Goal: Transaction & Acquisition: Purchase product/service

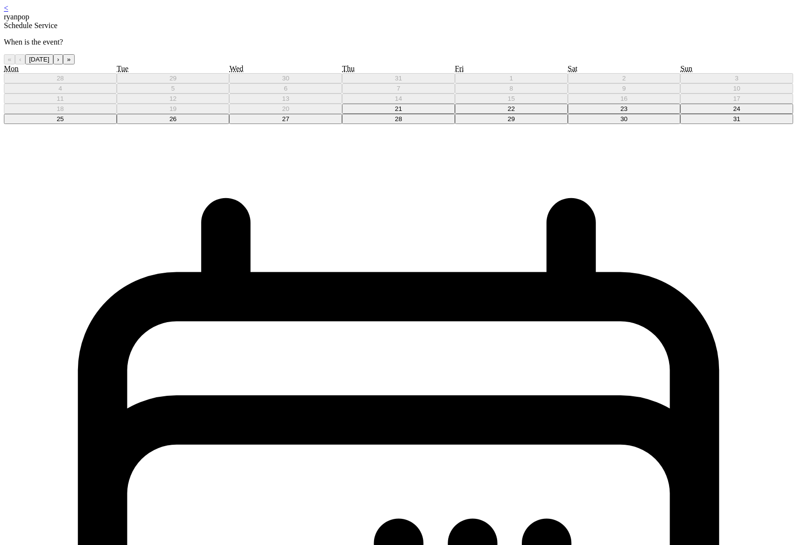
click at [568, 114] on button "23" at bounding box center [624, 109] width 113 height 10
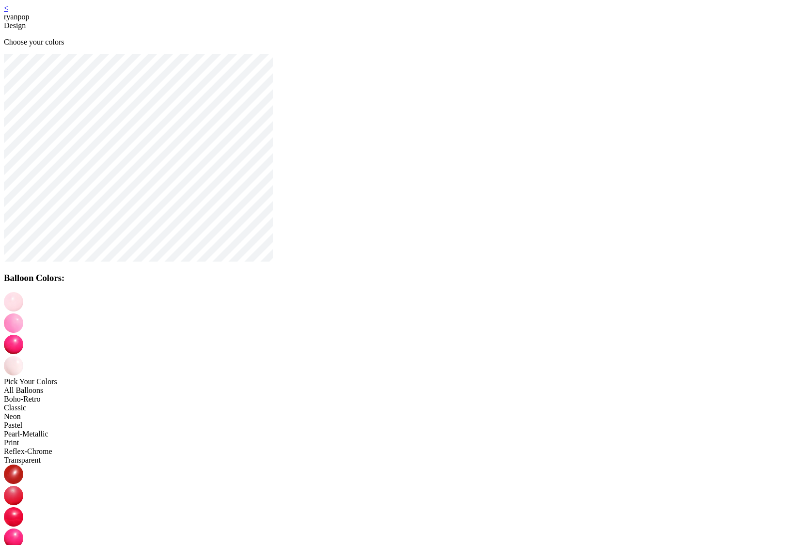
click at [23, 313] on img at bounding box center [13, 322] width 19 height 19
click at [23, 335] on img at bounding box center [13, 344] width 19 height 19
click at [23, 313] on img at bounding box center [13, 322] width 19 height 19
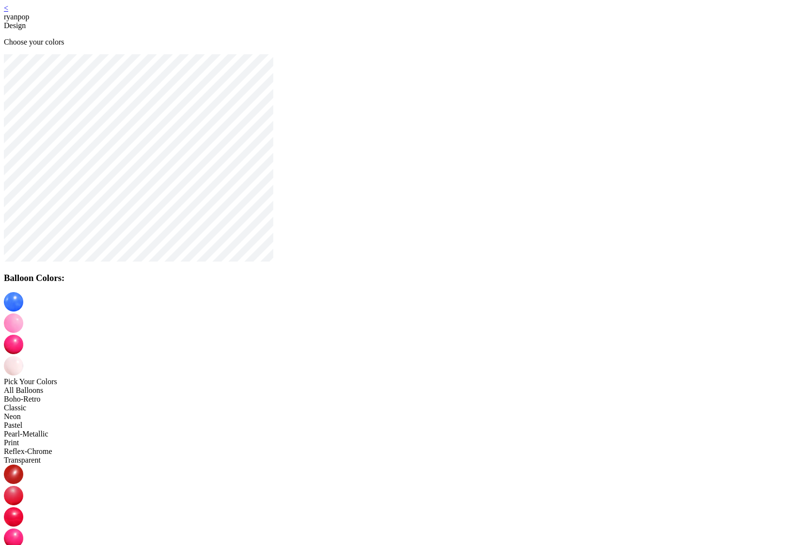
click at [23, 335] on img at bounding box center [13, 344] width 19 height 19
click at [23, 356] on img at bounding box center [13, 365] width 19 height 19
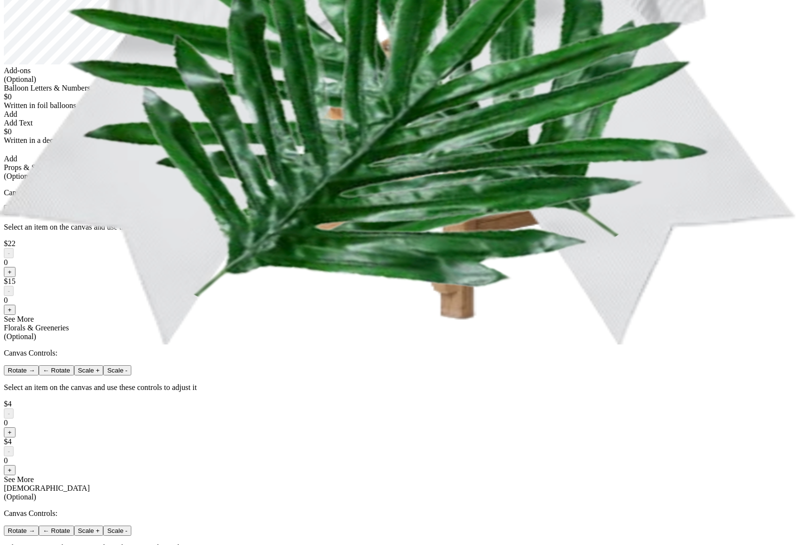
scroll to position [205, 0]
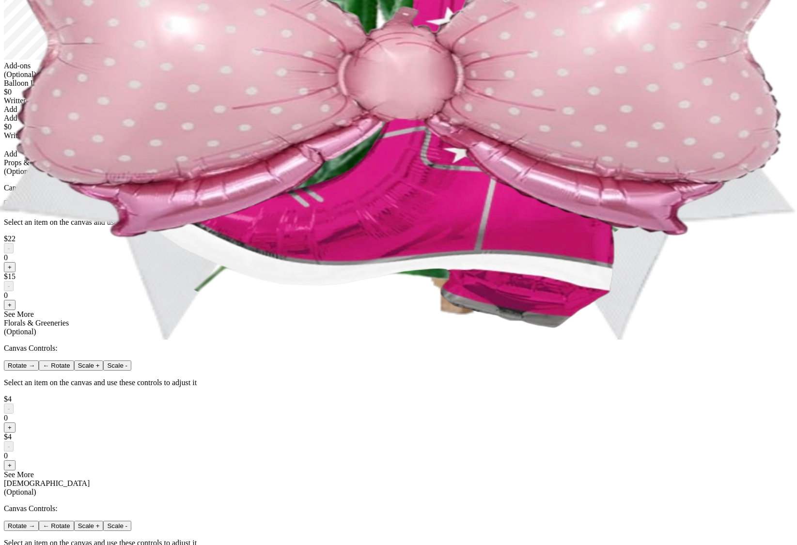
click at [380, 114] on div "Add" at bounding box center [398, 109] width 789 height 9
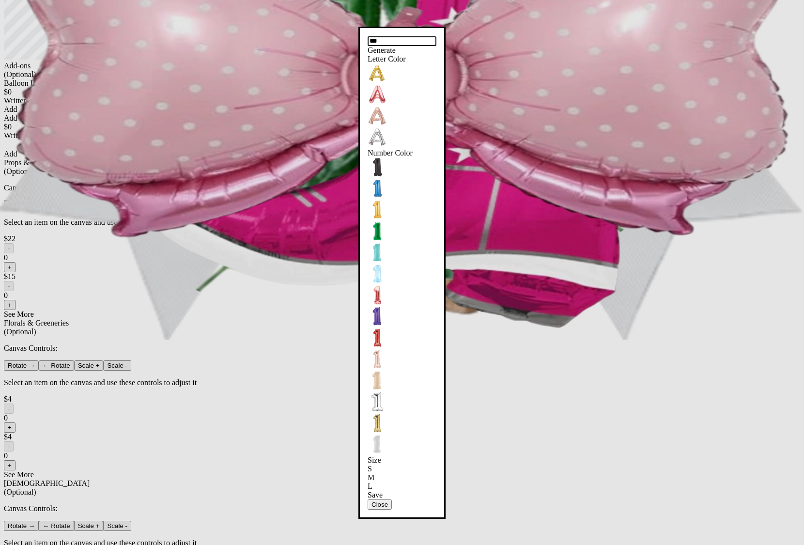
drag, startPoint x: 401, startPoint y: 377, endPoint x: 419, endPoint y: 329, distance: 51.4
click at [401, 491] on div "Save" at bounding box center [402, 495] width 69 height 9
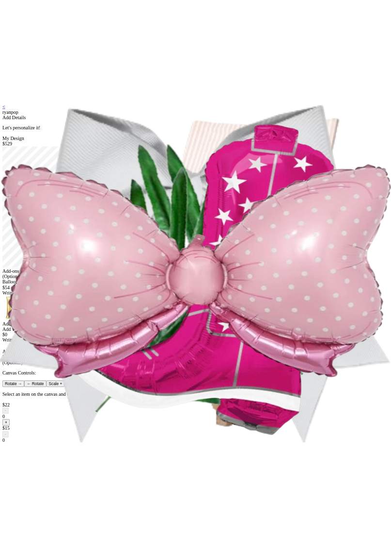
scroll to position [0, 0]
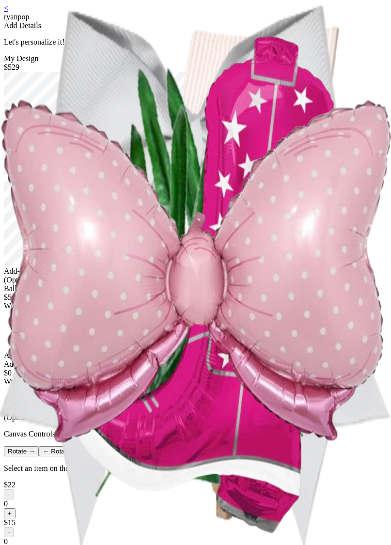
click at [199, 360] on div "Add" at bounding box center [195, 355] width 383 height 9
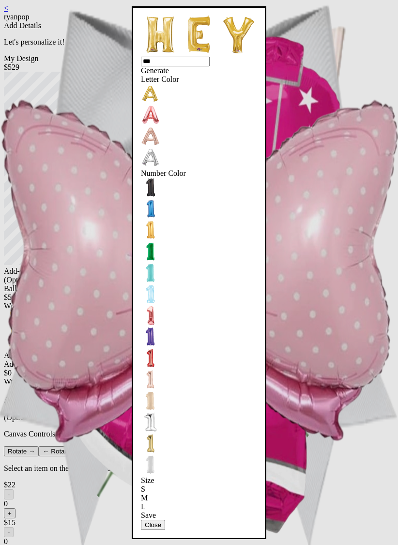
click at [186, 66] on input "***" at bounding box center [175, 62] width 69 height 10
type input "*"
click at [141, 511] on div "Save" at bounding box center [199, 515] width 116 height 9
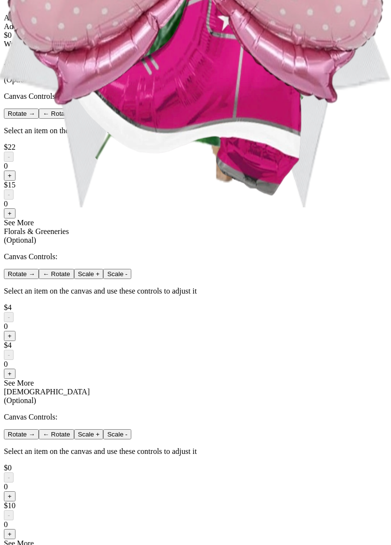
click at [15, 181] on button "+" at bounding box center [10, 175] width 12 height 10
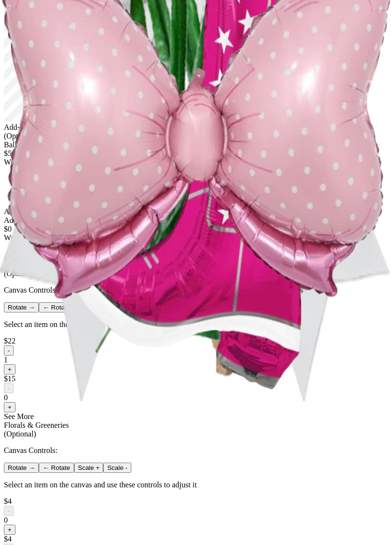
click at [81, 205] on img at bounding box center [62, 186] width 39 height 39
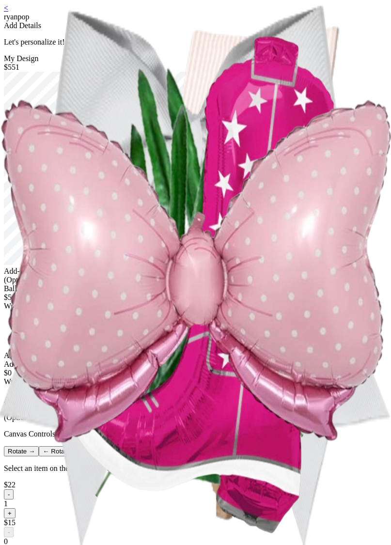
click at [199, 360] on div "Add" at bounding box center [195, 355] width 383 height 9
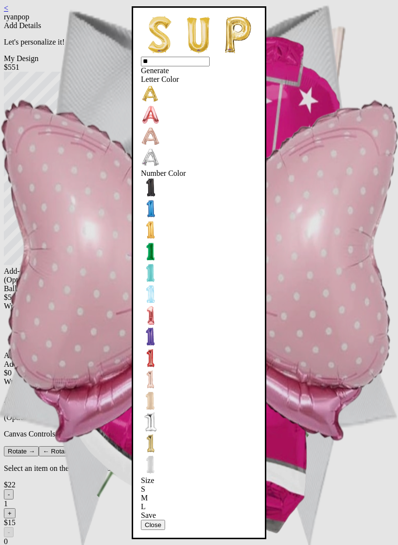
type input "**"
click at [206, 511] on div "Save" at bounding box center [199, 515] width 116 height 9
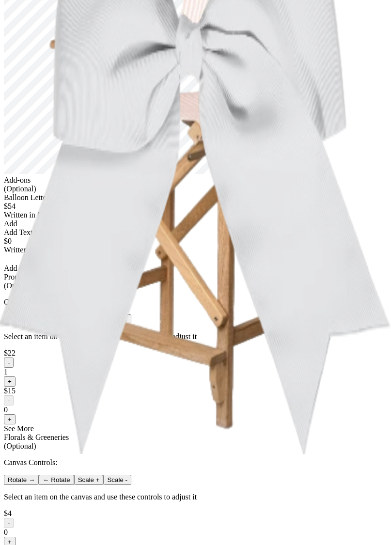
scroll to position [15, 0]
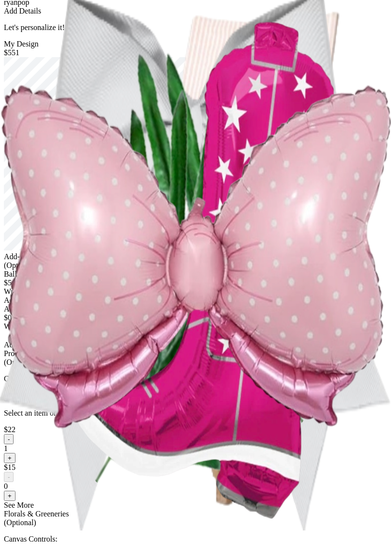
click at [185, 305] on div "Add" at bounding box center [195, 300] width 383 height 9
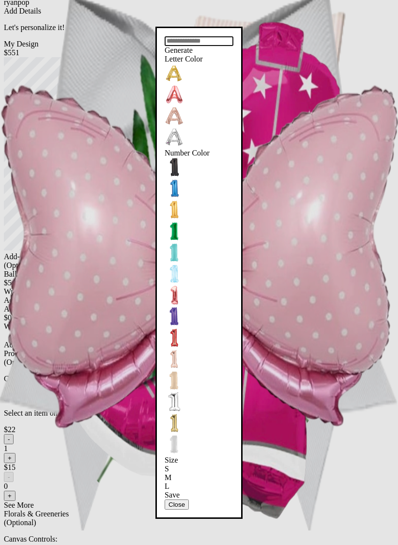
click at [172, 46] on input "text" at bounding box center [199, 41] width 69 height 10
type input "****"
click at [165, 491] on div "Save" at bounding box center [199, 495] width 69 height 9
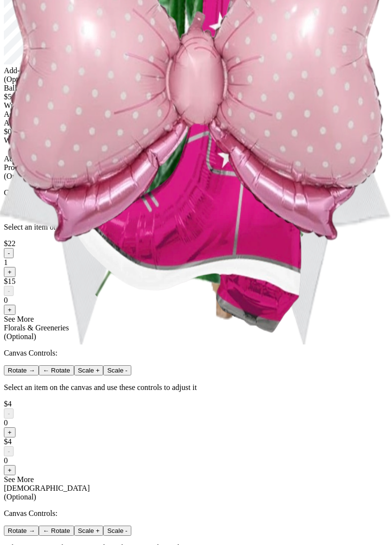
scroll to position [206, 0]
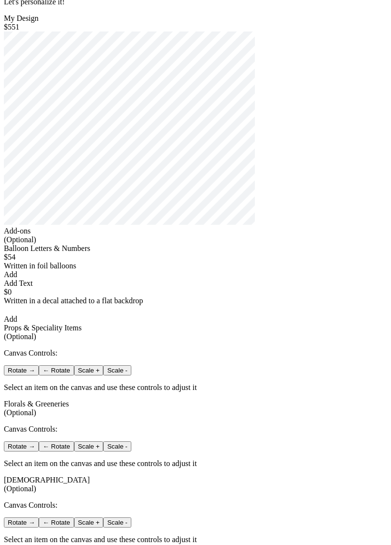
scroll to position [39, 0]
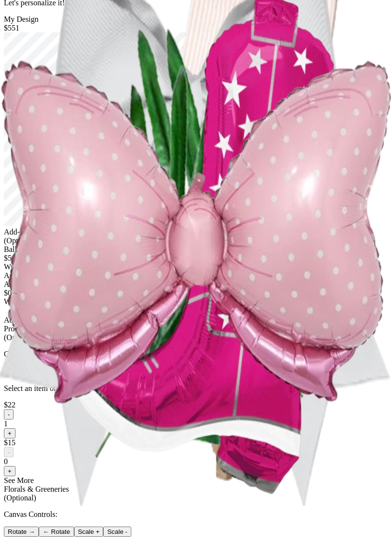
click at [195, 280] on div "Add" at bounding box center [195, 275] width 383 height 9
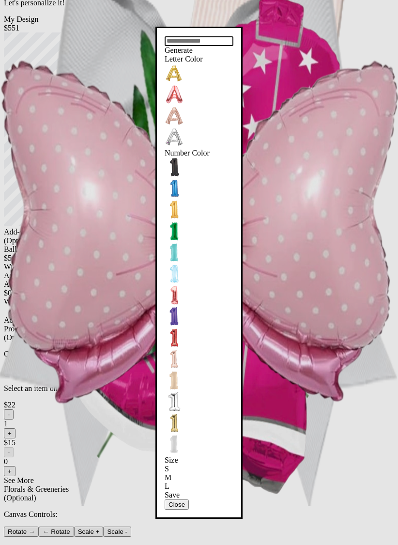
click at [203, 157] on div "Generate Letter Color Number Color Size S M L Save Close" at bounding box center [199, 273] width 69 height 474
click at [201, 46] on input "text" at bounding box center [199, 41] width 69 height 10
type input "***"
click at [180, 491] on div "Save" at bounding box center [199, 495] width 69 height 9
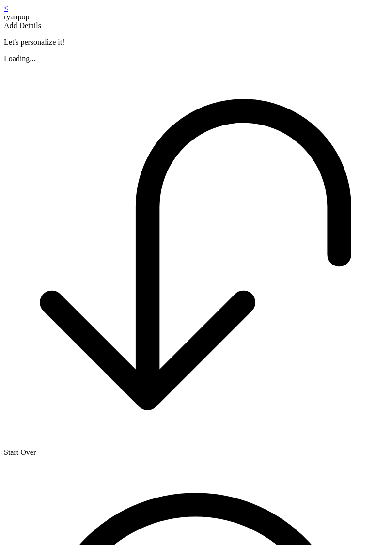
scroll to position [39, 0]
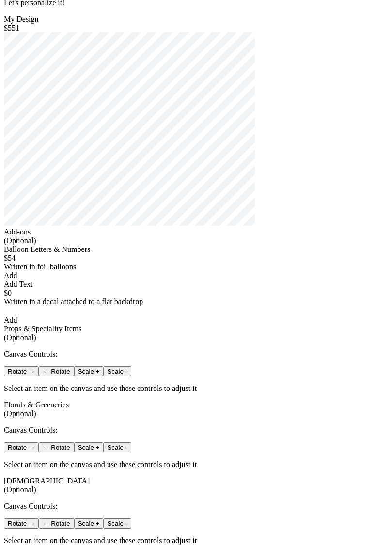
click at [193, 280] on div "Add" at bounding box center [195, 275] width 383 height 9
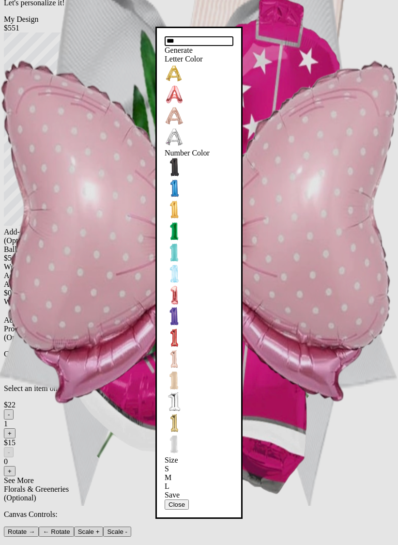
type input "***"
click at [193, 491] on div "Save" at bounding box center [199, 495] width 69 height 9
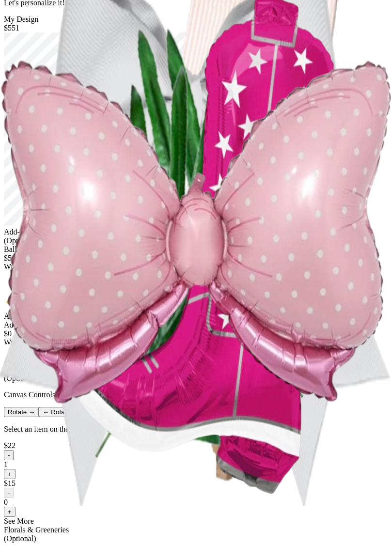
click at [207, 321] on div "Add" at bounding box center [195, 316] width 383 height 9
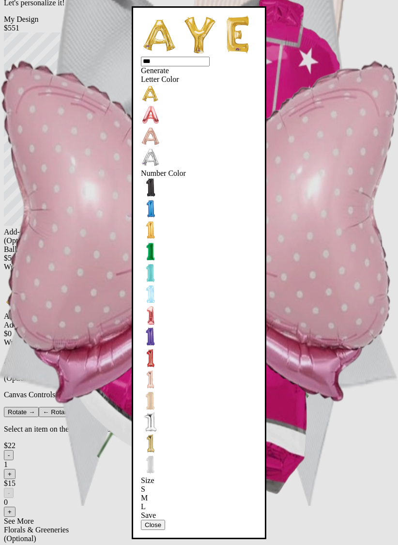
click at [141, 502] on div "L" at bounding box center [199, 506] width 116 height 9
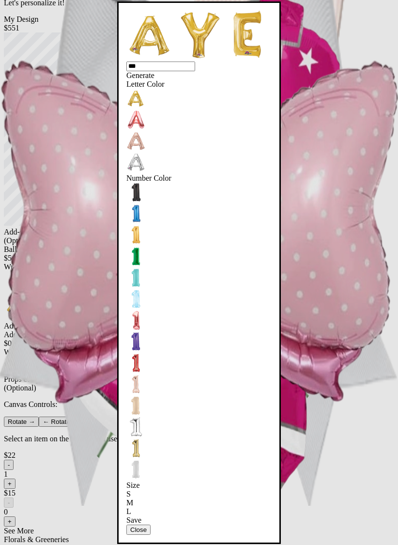
click at [180, 516] on div "Save" at bounding box center [198, 520] width 145 height 9
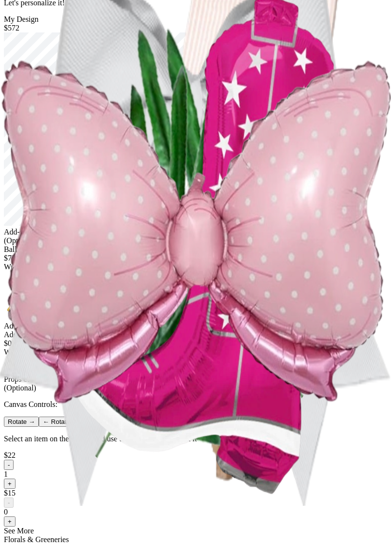
click at [195, 330] on div "Add" at bounding box center [195, 326] width 383 height 9
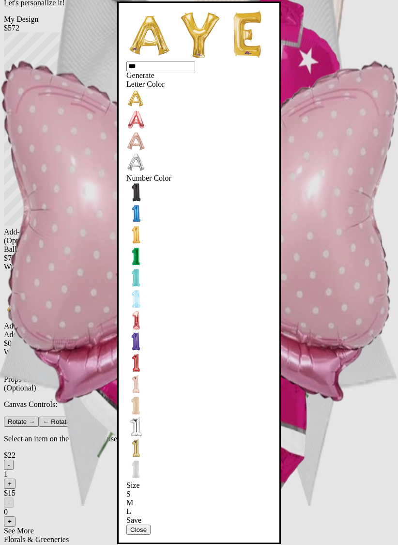
click at [126, 490] on div "S" at bounding box center [198, 494] width 145 height 9
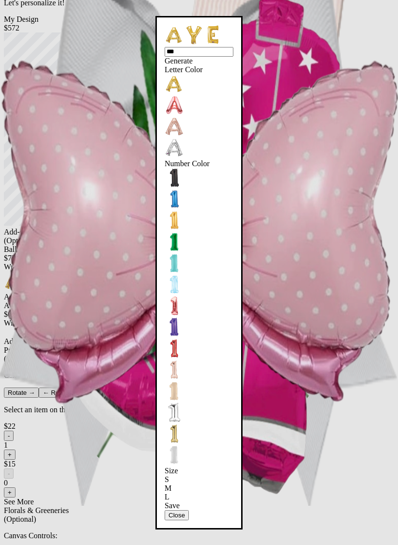
click at [182, 501] on div "Save" at bounding box center [199, 505] width 69 height 9
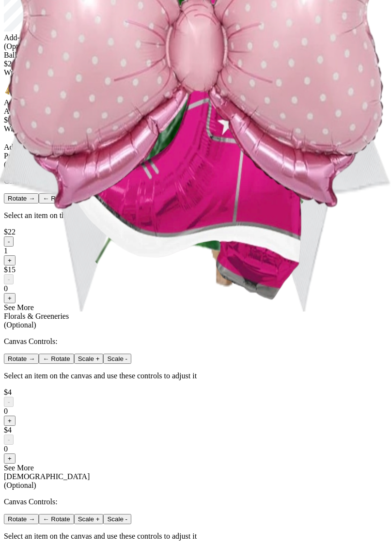
scroll to position [244, 0]
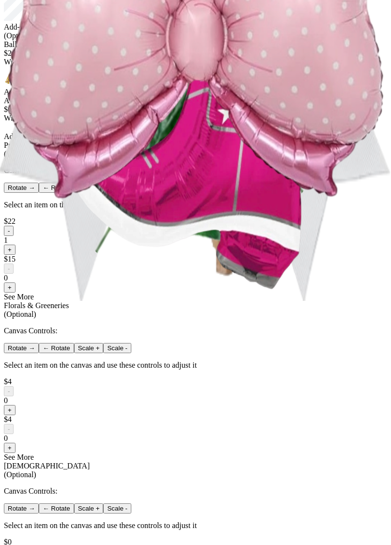
click at [197, 141] on div "Add" at bounding box center [195, 136] width 383 height 9
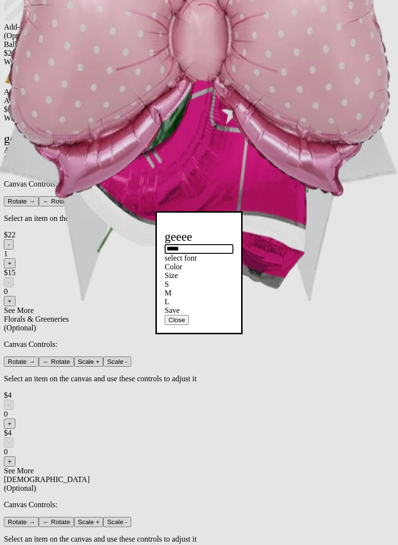
click at [201, 315] on div "Save" at bounding box center [199, 310] width 69 height 9
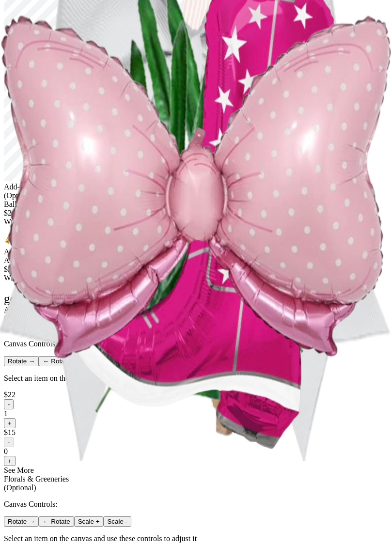
scroll to position [101, 0]
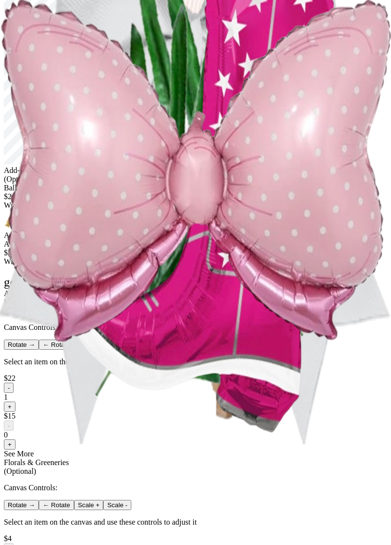
click at [189, 298] on div "Add" at bounding box center [195, 293] width 383 height 9
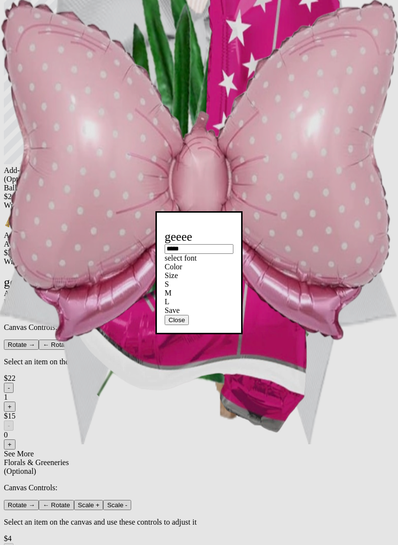
click at [165, 244] on input "*****" at bounding box center [199, 249] width 69 height 10
type input "***"
drag, startPoint x: 199, startPoint y: 404, endPoint x: 201, endPoint y: 392, distance: 11.7
click at [199, 325] on div "ass *** select font Color Size S M L Save Close" at bounding box center [199, 277] width 69 height 95
click at [201, 315] on div "Save" at bounding box center [199, 310] width 69 height 9
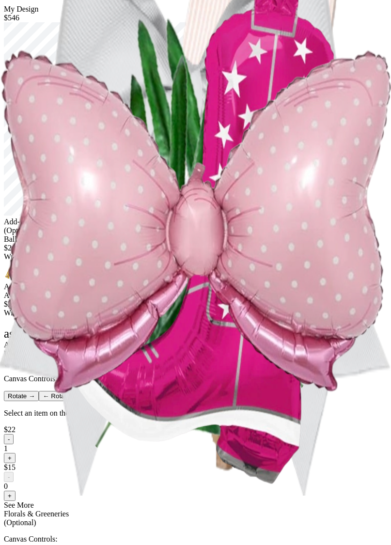
scroll to position [35, 0]
